Goal: Task Accomplishment & Management: Complete application form

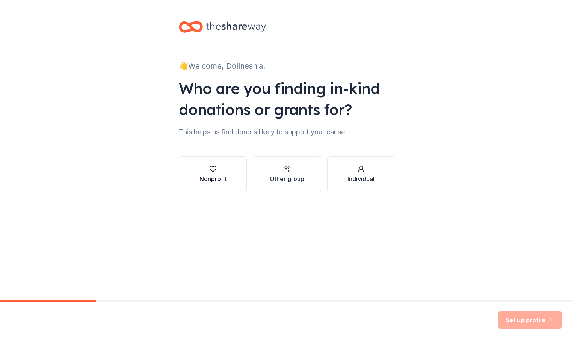
click at [225, 172] on div "button" at bounding box center [213, 169] width 27 height 8
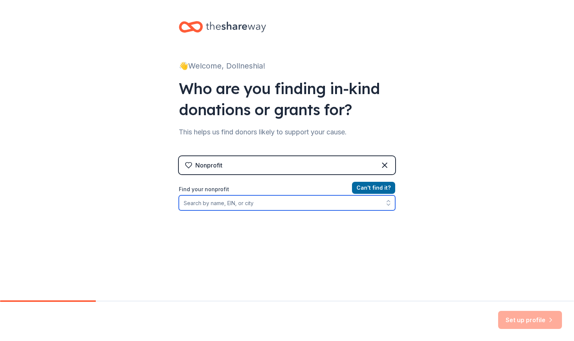
click at [224, 205] on input "Find your nonprofit" at bounding box center [287, 202] width 216 height 15
type input "cedar grove high school njrotc"
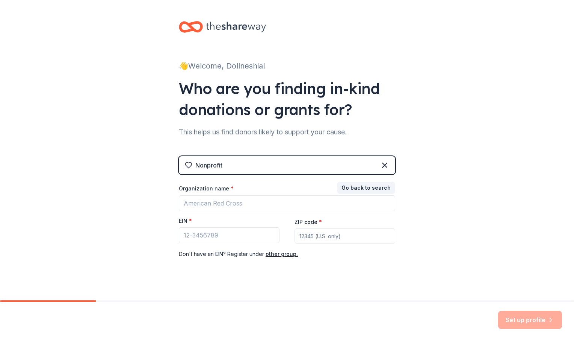
click at [281, 253] on div "Go back to search Organization name * EIN * ZIP code * Don ' t have an EIN? Reg…" at bounding box center [287, 220] width 216 height 75
click at [383, 163] on icon at bounding box center [385, 165] width 5 height 5
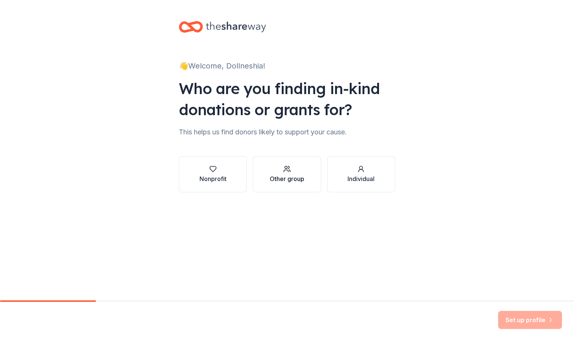
click at [307, 180] on button "Other group" at bounding box center [287, 174] width 68 height 36
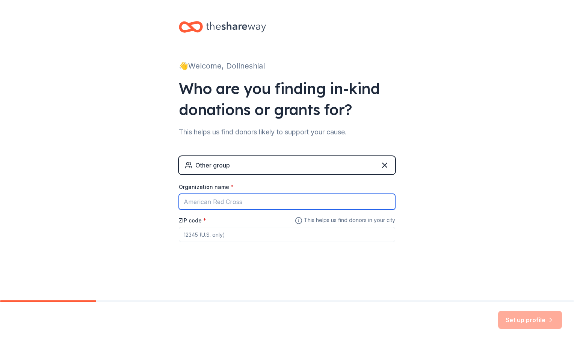
click at [292, 197] on input "Organization name *" at bounding box center [287, 202] width 216 height 16
type input "Cedar Grove High School NJROTC"
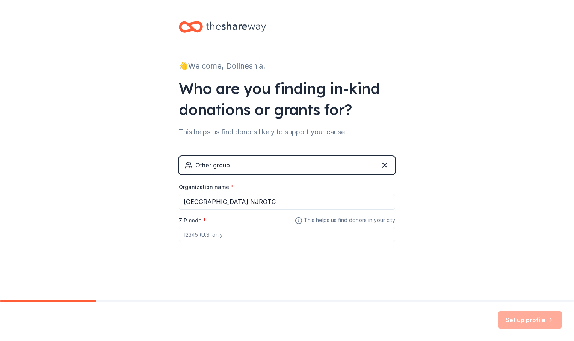
click at [272, 235] on input "ZIP code *" at bounding box center [287, 234] width 216 height 15
type input "30294"
click at [522, 322] on button "Set up profile" at bounding box center [530, 319] width 64 height 18
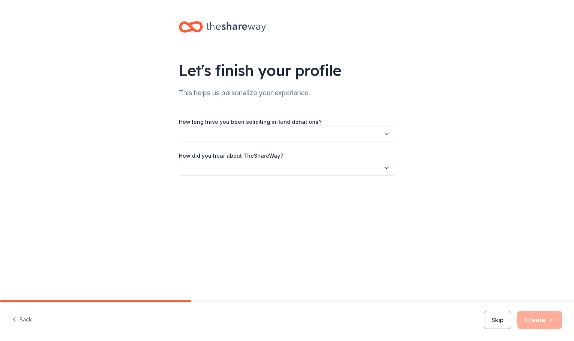
click at [384, 135] on icon "button" at bounding box center [387, 134] width 8 height 8
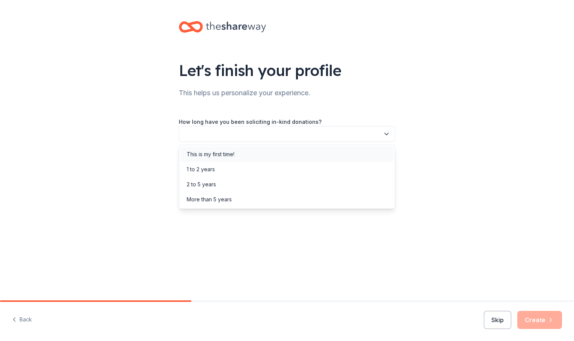
click at [366, 154] on div "This is my first time!" at bounding box center [287, 154] width 213 height 15
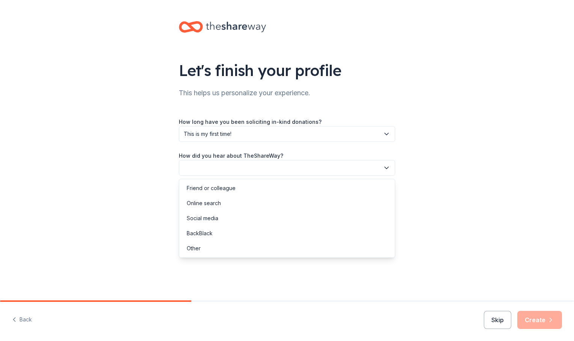
click at [371, 171] on button "button" at bounding box center [287, 168] width 216 height 16
click at [345, 192] on div "Friend or colleague" at bounding box center [287, 187] width 213 height 15
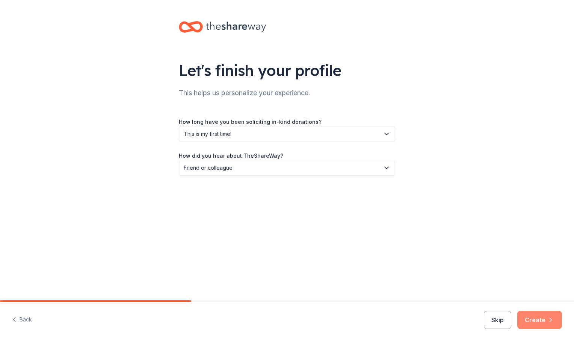
click at [545, 319] on button "Create" at bounding box center [540, 319] width 45 height 18
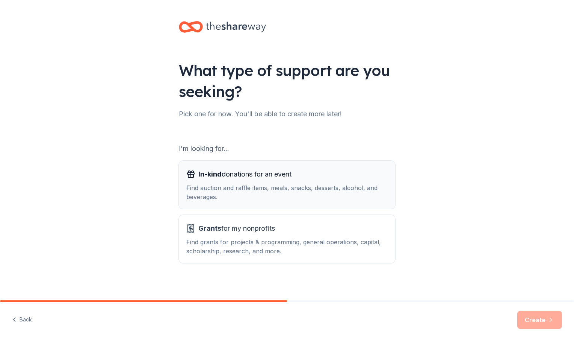
click at [372, 192] on div "Find auction and raffle items, meals, snacks, desserts, alcohol, and beverages." at bounding box center [286, 192] width 201 height 18
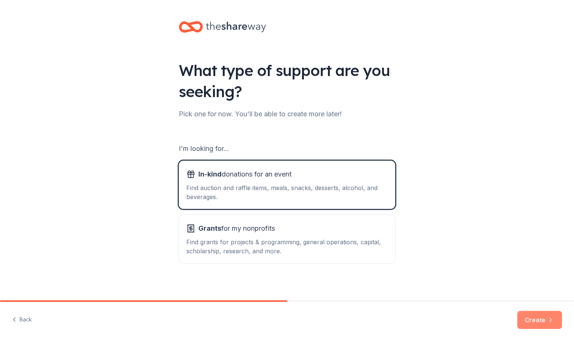
click at [523, 321] on button "Create" at bounding box center [540, 319] width 45 height 18
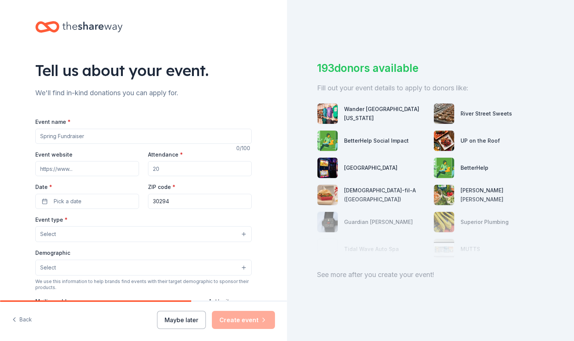
click at [138, 136] on input "Event name *" at bounding box center [143, 136] width 216 height 15
type input "NJROTC Drill Meet"
click at [163, 168] on input "Attendance *" at bounding box center [200, 168] width 104 height 15
type input "30"
click at [83, 202] on button "Pick a date" at bounding box center [87, 201] width 104 height 15
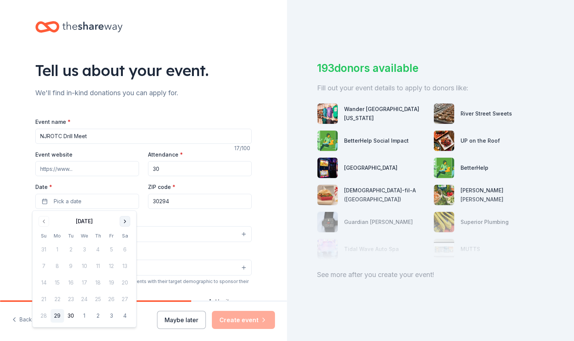
click at [124, 221] on button "Go to next month" at bounding box center [125, 221] width 11 height 11
click at [121, 295] on button "25" at bounding box center [125, 299] width 14 height 14
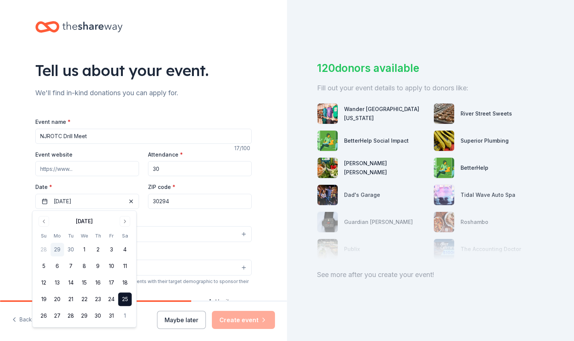
click at [125, 297] on button "25" at bounding box center [125, 299] width 14 height 14
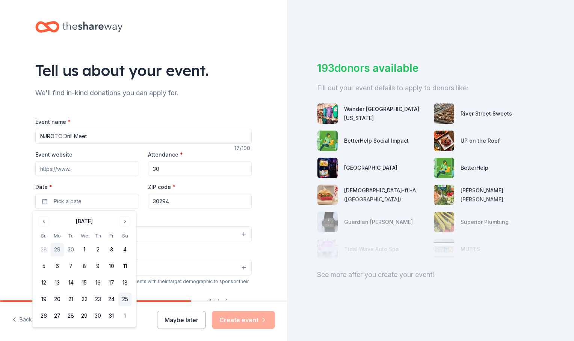
click at [125, 297] on button "25" at bounding box center [125, 299] width 14 height 14
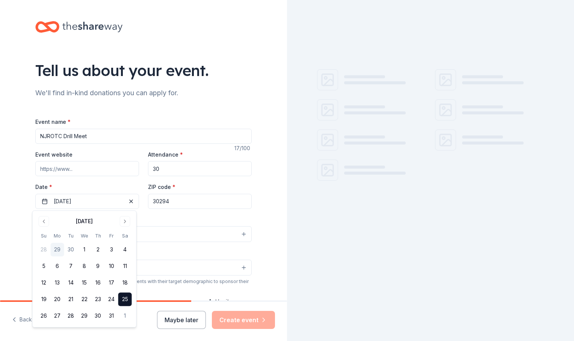
click at [183, 243] on div "Event type * Select Demographic Select We use this information to help brands f…" at bounding box center [143, 294] width 216 height 158
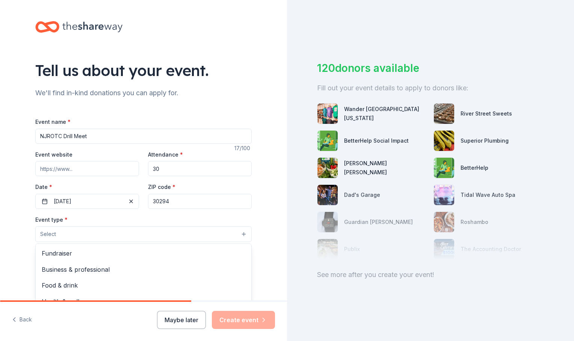
click at [198, 229] on button "Select" at bounding box center [143, 234] width 216 height 16
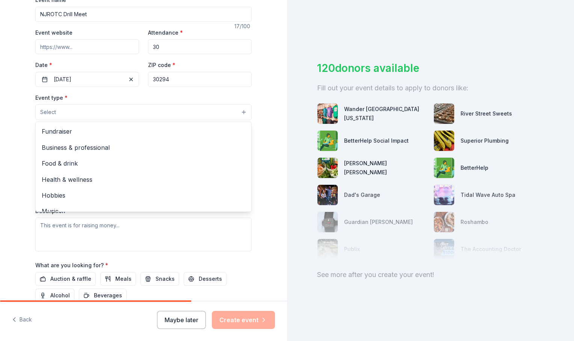
scroll to position [25, 0]
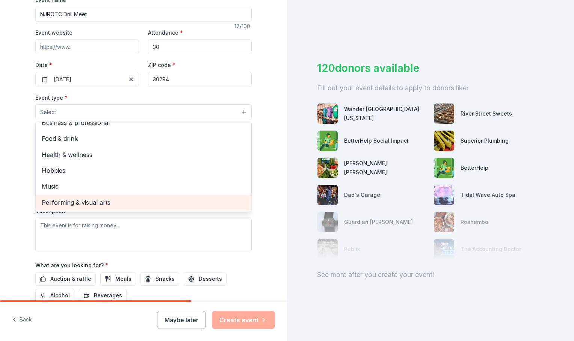
click at [221, 204] on span "Performing & visual arts" at bounding box center [144, 202] width 204 height 10
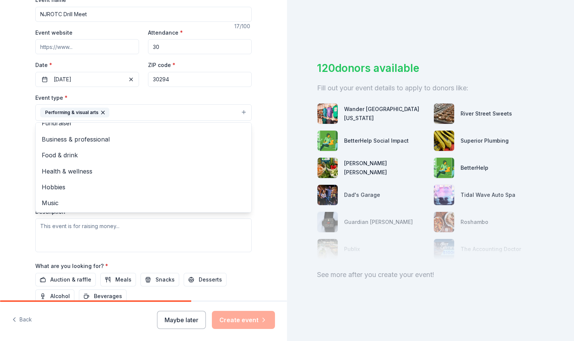
click at [272, 127] on div "Tell us about your event. We'll find in-kind donations you can apply for. Event…" at bounding box center [143, 128] width 287 height 501
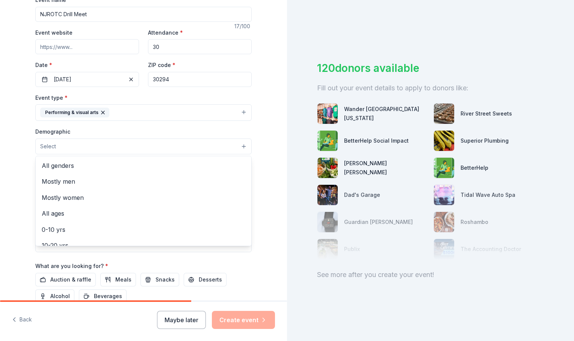
click at [231, 142] on button "Select" at bounding box center [143, 146] width 216 height 16
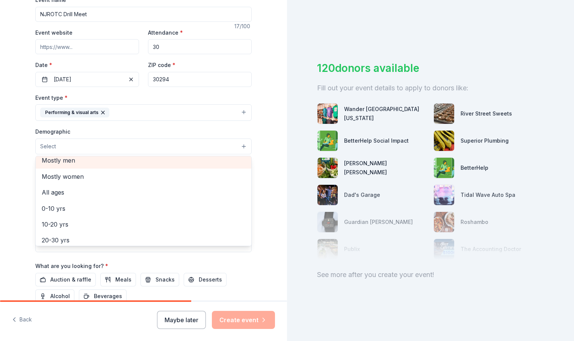
scroll to position [0, 0]
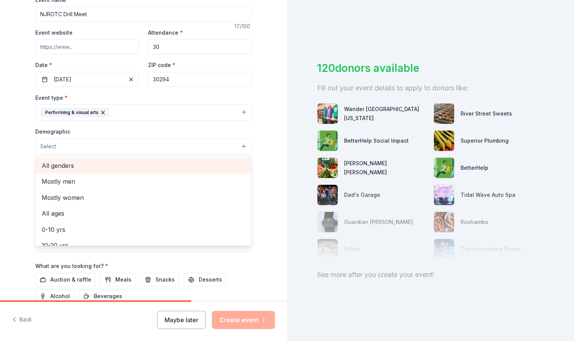
click at [205, 162] on span "All genders" at bounding box center [144, 165] width 204 height 10
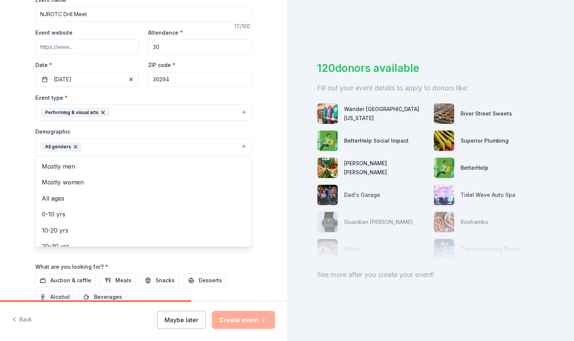
click at [260, 156] on div "Tell us about your event. We'll find in-kind donations you can apply for. Event…" at bounding box center [143, 129] width 241 height 502
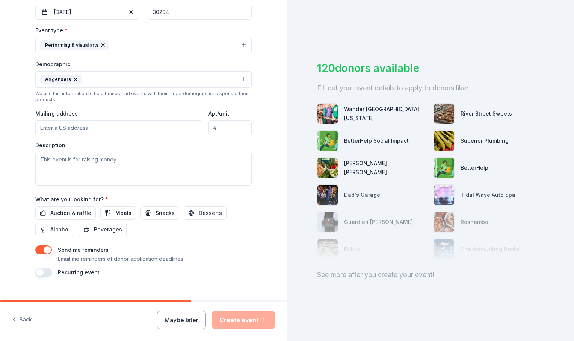
scroll to position [189, 0]
click at [118, 214] on span "Meals" at bounding box center [123, 212] width 16 height 9
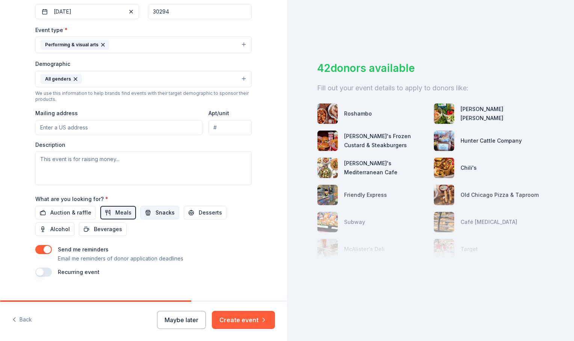
click at [156, 212] on span "Snacks" at bounding box center [165, 212] width 19 height 9
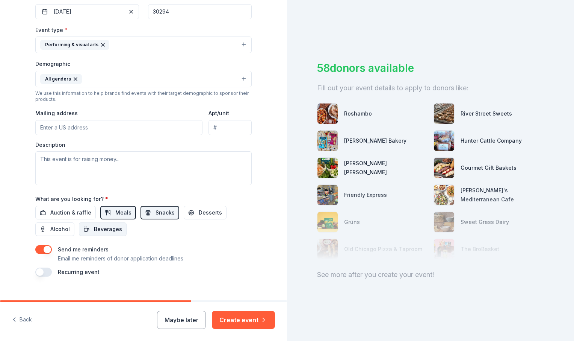
click at [104, 228] on span "Beverages" at bounding box center [108, 228] width 28 height 9
click at [120, 130] on input "Mailing address" at bounding box center [118, 127] width 167 height 15
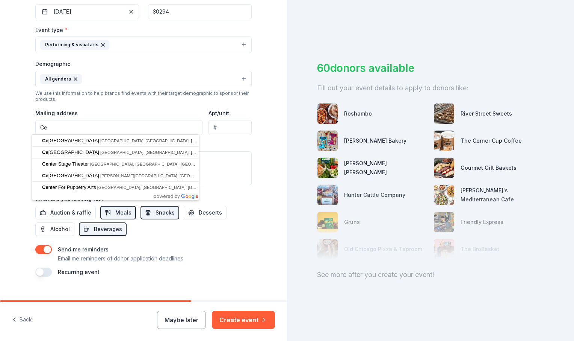
type input "C"
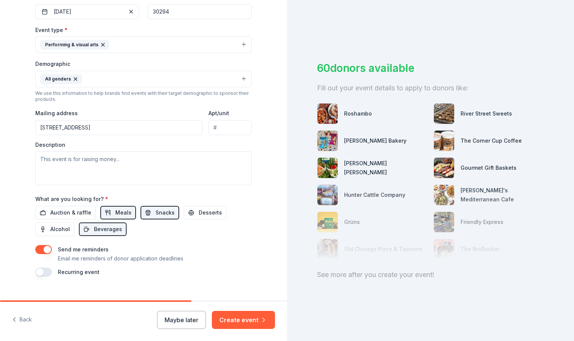
type input "2360 River Road, Ellenwood, GA, 30294"
click at [119, 168] on textarea at bounding box center [143, 168] width 216 height 34
paste textarea "Our mission is to help Cedar Grove High School continue to be one of the Nation…"
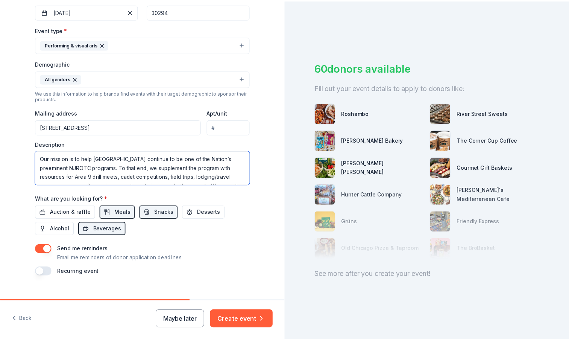
scroll to position [50, 0]
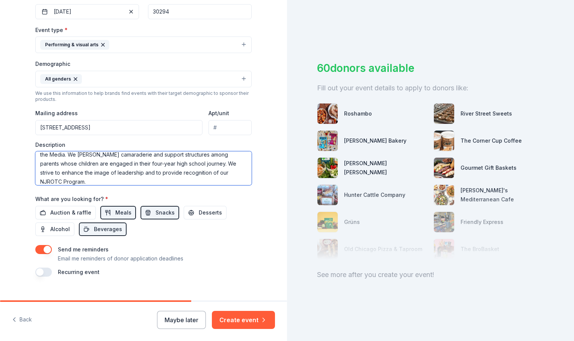
type textarea "Our mission is to help Cedar Grove High School continue to be one of the Nation…"
click at [145, 126] on input "2360 River Road, Ellenwood, GA, 30294" at bounding box center [118, 127] width 167 height 15
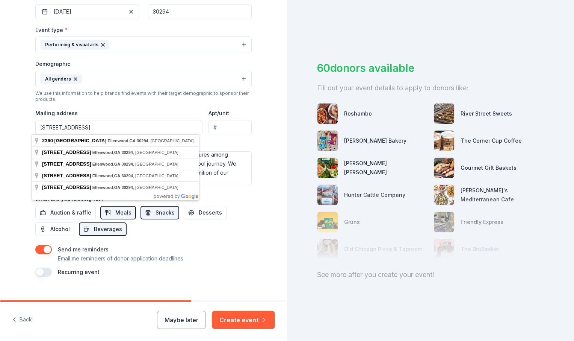
click at [146, 127] on input "2360 River Road, Ellenwood, GA, 30294" at bounding box center [118, 127] width 167 height 15
click at [147, 127] on input "2360 River Road, Ellenwood, GA, 30294" at bounding box center [118, 127] width 167 height 15
click at [35, 126] on input "2360 River Road, Ellenwood, GA, 30294" at bounding box center [118, 127] width 167 height 15
type input "NJROTC 2360 River Road, Ellenwood, GA, 30294"
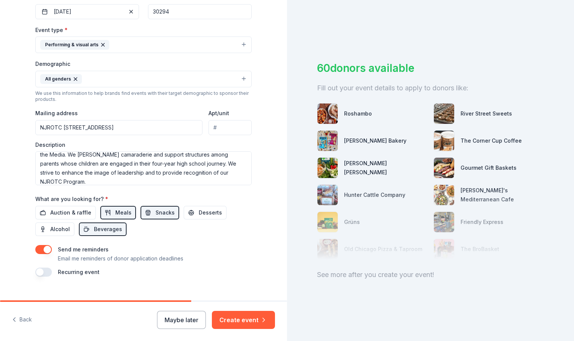
click at [146, 228] on div "Auction & raffle Meals Snacks Desserts Alcohol Beverages" at bounding box center [143, 221] width 216 height 30
click at [250, 320] on button "Create event" at bounding box center [243, 319] width 63 height 18
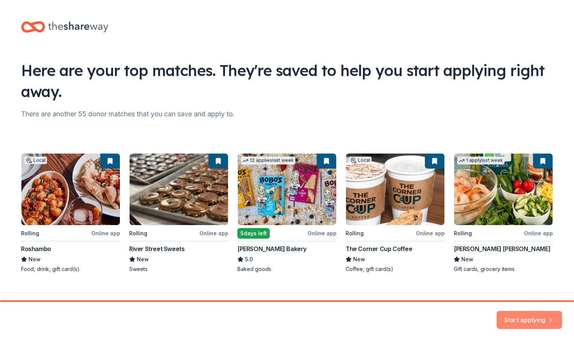
click at [510, 316] on button "Start applying" at bounding box center [529, 315] width 65 height 18
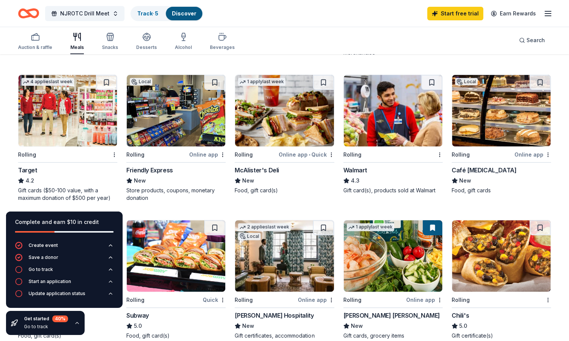
scroll to position [208, 0]
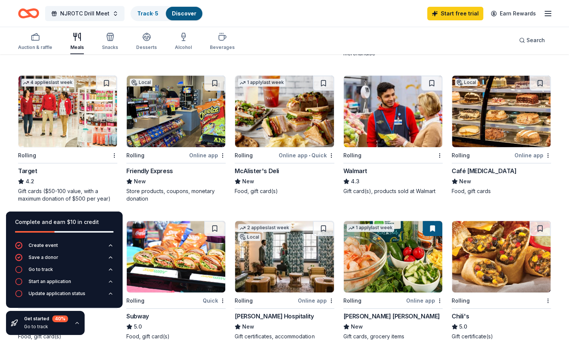
click at [68, 175] on div "Target 4.2 Gift cards ($50-100 value, with a maximum donation of $500 per year)" at bounding box center [67, 184] width 99 height 36
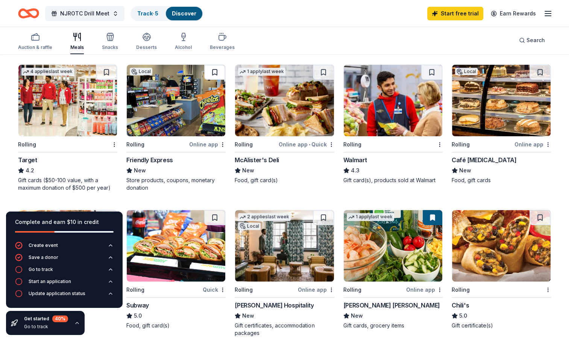
scroll to position [219, 0]
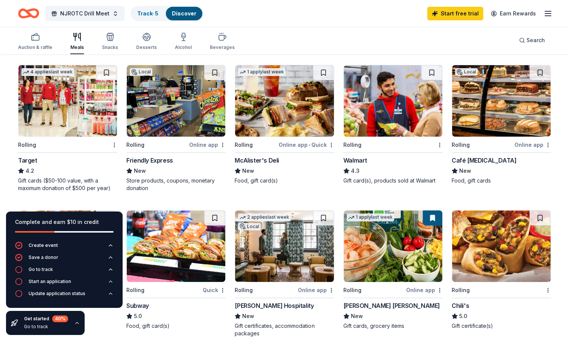
click at [397, 99] on img at bounding box center [393, 100] width 98 height 71
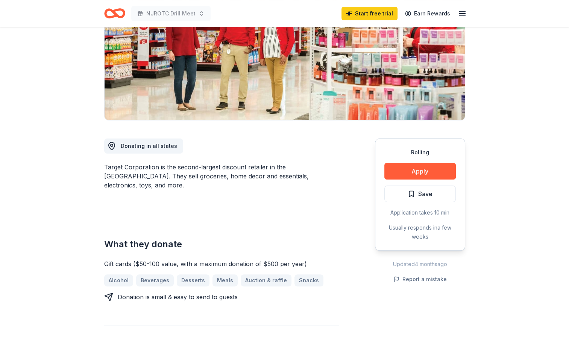
scroll to position [109, 0]
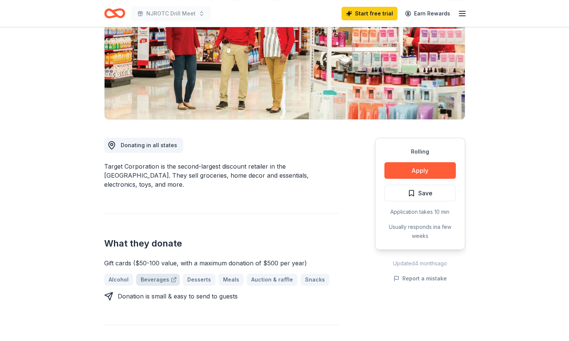
click at [153, 273] on link "Beverages" at bounding box center [158, 279] width 44 height 12
click at [416, 173] on button "Apply" at bounding box center [419, 170] width 71 height 17
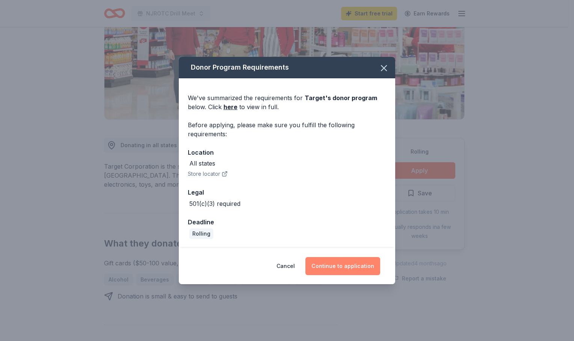
click at [333, 265] on button "Continue to application" at bounding box center [343, 266] width 75 height 18
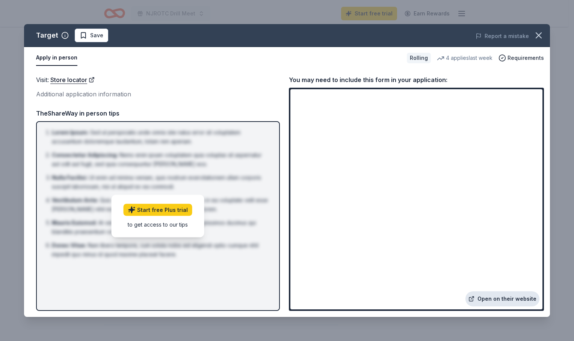
click at [520, 304] on link "Open on their website" at bounding box center [503, 298] width 74 height 15
click at [519, 56] on span "Requirements" at bounding box center [526, 57] width 36 height 9
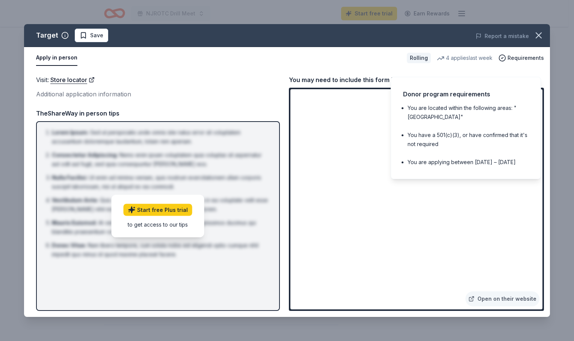
drag, startPoint x: 519, startPoint y: 56, endPoint x: 502, endPoint y: 95, distance: 41.9
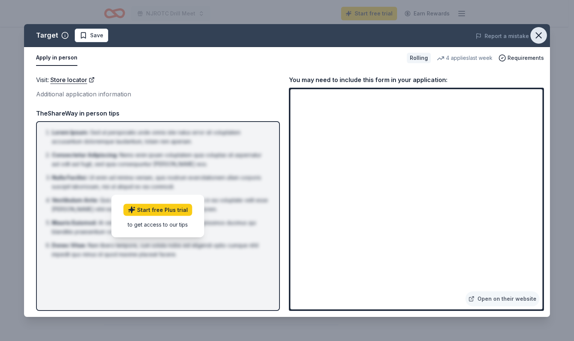
click at [537, 36] on icon "button" at bounding box center [538, 35] width 5 height 5
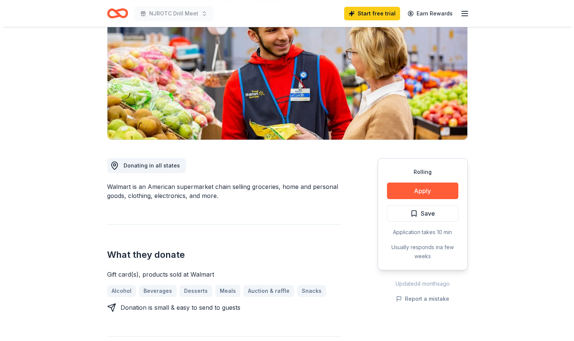
scroll to position [89, 0]
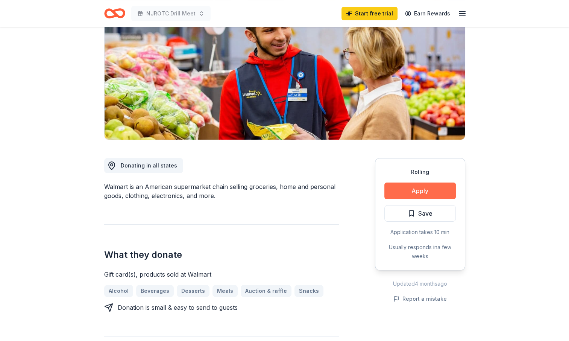
click at [428, 187] on button "Apply" at bounding box center [419, 190] width 71 height 17
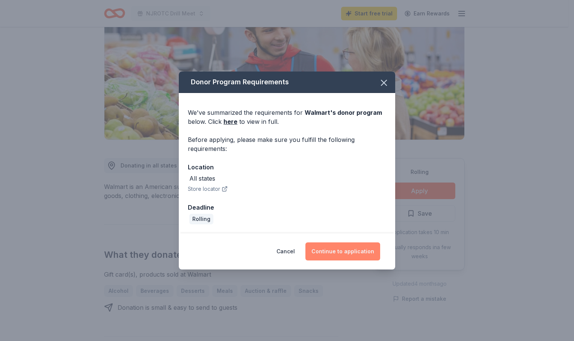
click at [338, 248] on button "Continue to application" at bounding box center [343, 251] width 75 height 18
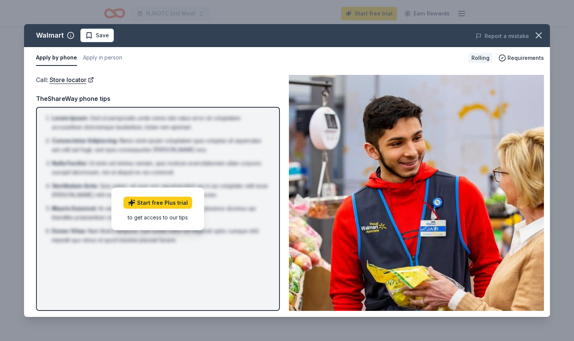
click at [453, 294] on img at bounding box center [416, 193] width 255 height 236
click at [524, 292] on img at bounding box center [416, 193] width 255 height 236
click at [98, 60] on button "Apply in person" at bounding box center [102, 58] width 39 height 16
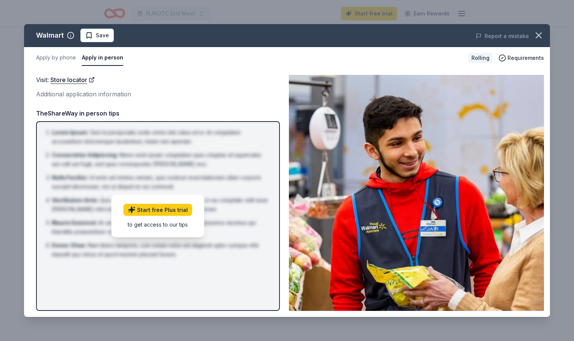
click at [98, 62] on button "Apply in person" at bounding box center [102, 58] width 41 height 16
click at [61, 59] on button "Apply by phone" at bounding box center [56, 58] width 40 height 16
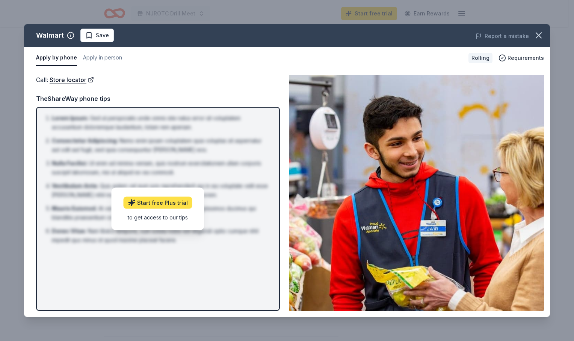
click at [147, 203] on link "Start free Plus trial" at bounding box center [158, 202] width 69 height 12
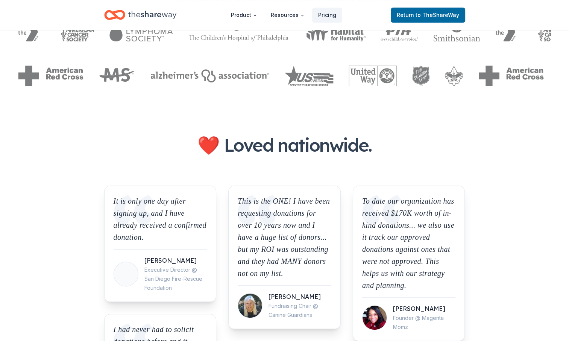
scroll to position [509, 0]
click at [419, 15] on span "to TheShareWay" at bounding box center [437, 15] width 44 height 6
